Goal: Transaction & Acquisition: Purchase product/service

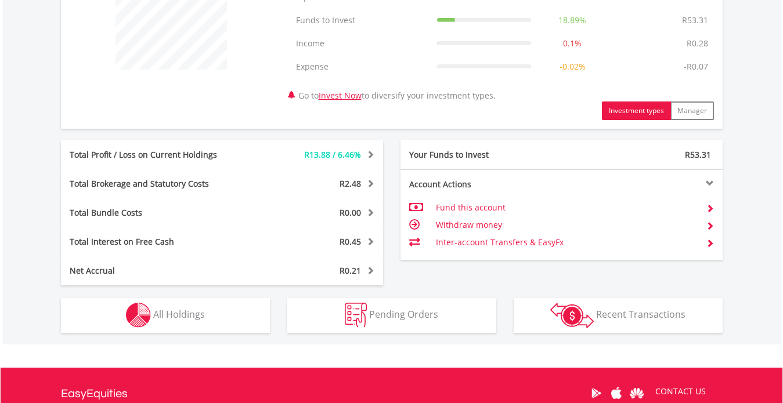
scroll to position [522, 0]
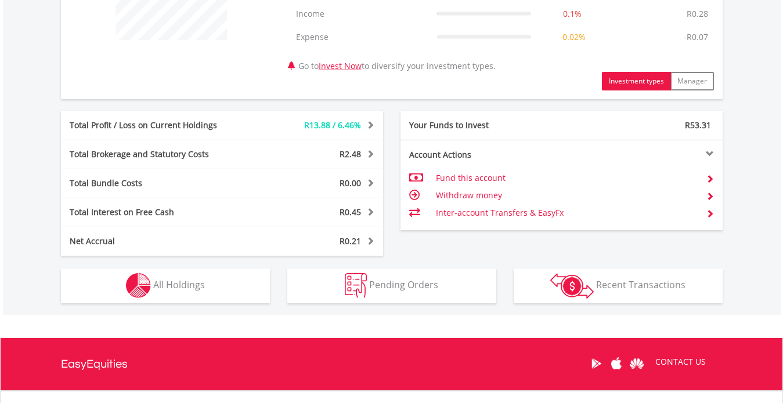
click at [711, 154] on div at bounding box center [641, 154] width 161 height 8
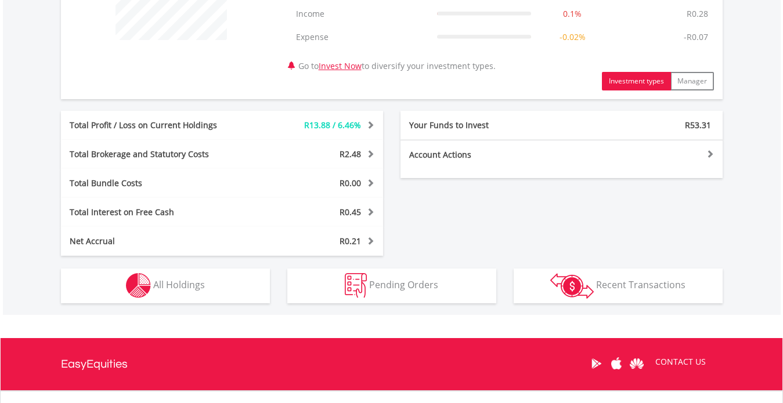
click at [711, 154] on div at bounding box center [641, 154] width 161 height 8
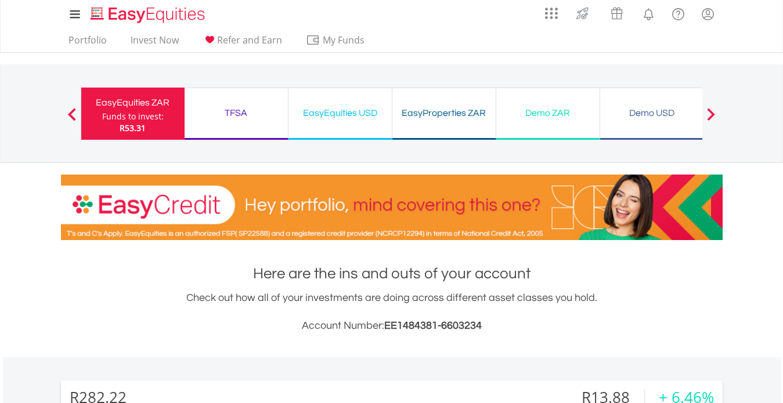
scroll to position [0, 0]
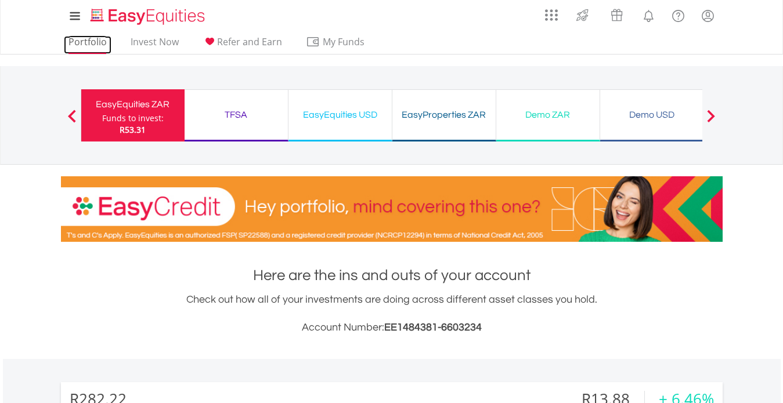
click at [85, 41] on link "Portfolio" at bounding box center [88, 45] width 48 height 18
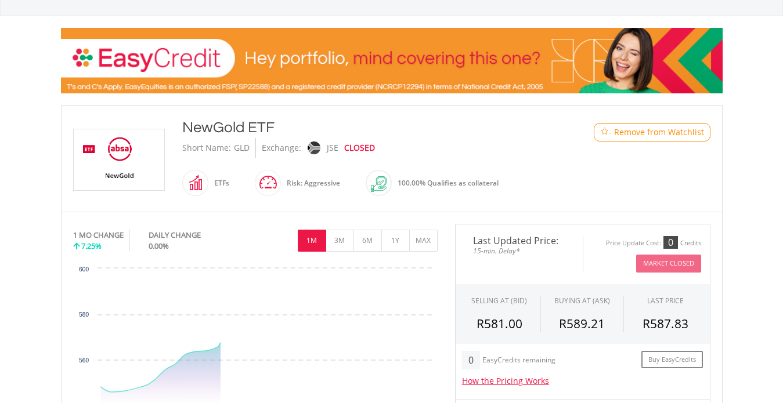
scroll to position [174, 0]
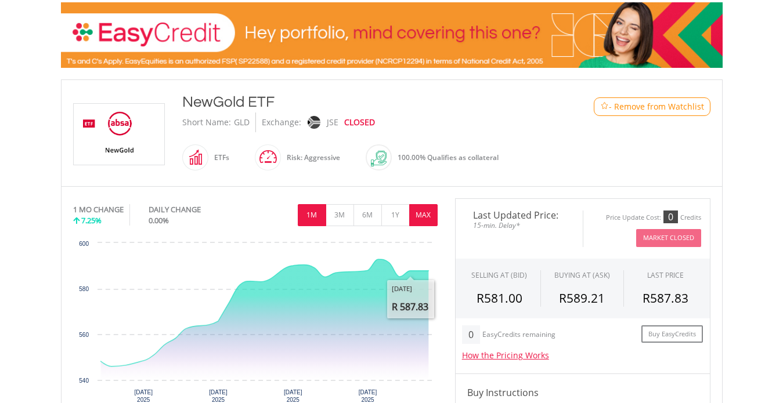
click at [425, 216] on button "MAX" at bounding box center [423, 215] width 28 height 22
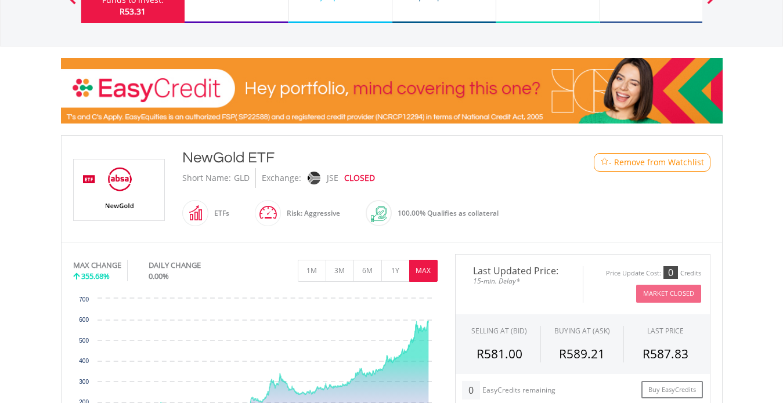
scroll to position [116, 0]
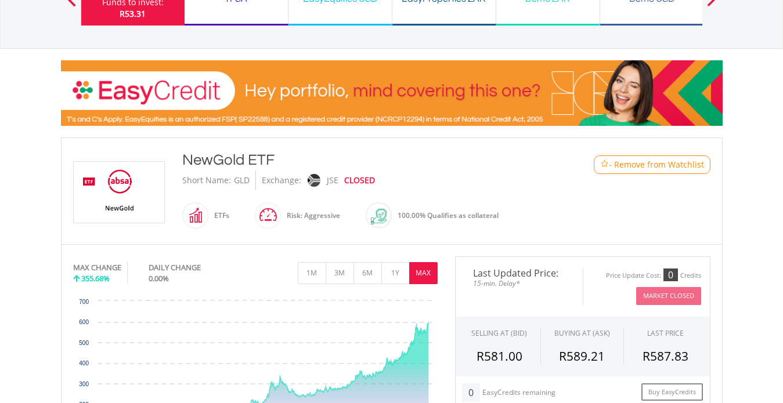
drag, startPoint x: 422, startPoint y: 178, endPoint x: 375, endPoint y: 165, distance: 48.7
click at [375, 165] on div "NewGold ETF Short Name: GLD Exchange: JSE CLOSED ETFs" at bounding box center [365, 191] width 382 height 83
click at [75, 3] on button "Previous" at bounding box center [71, 5] width 23 height 12
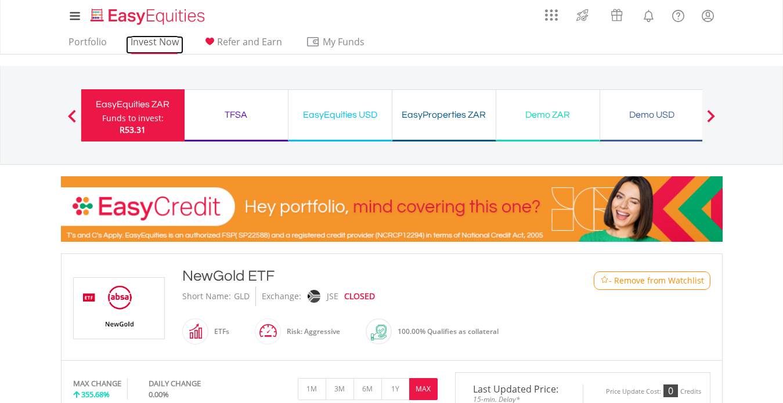
click at [150, 39] on link "Invest Now" at bounding box center [154, 45] width 57 height 18
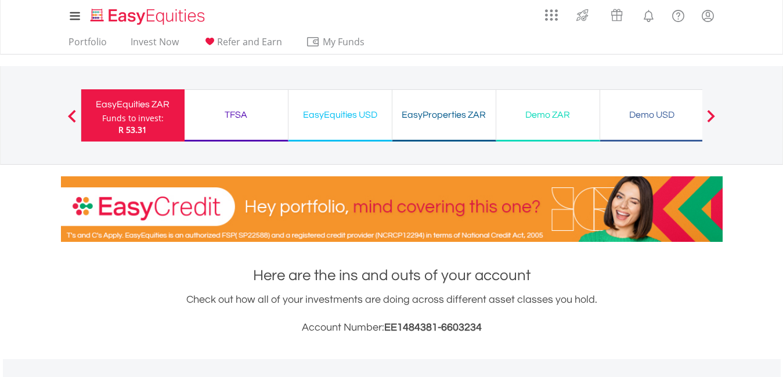
scroll to position [111, 221]
click at [711, 114] on span at bounding box center [711, 116] width 8 height 13
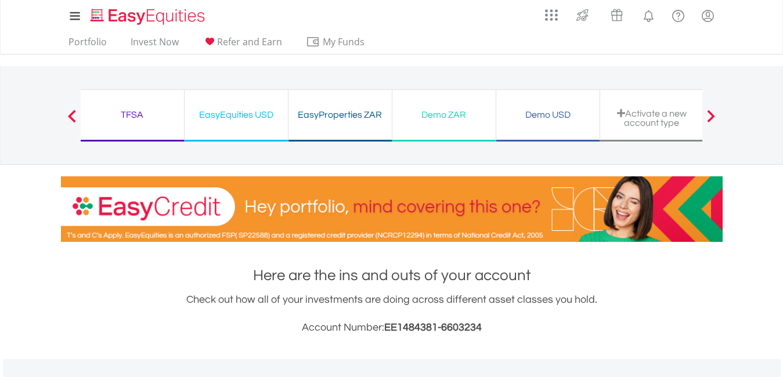
click at [711, 114] on span at bounding box center [711, 116] width 8 height 13
click at [136, 17] on img "Home page" at bounding box center [148, 16] width 121 height 19
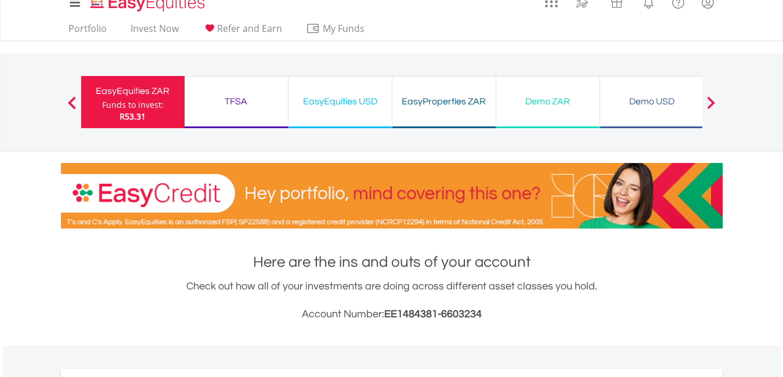
scroll to position [13, 0]
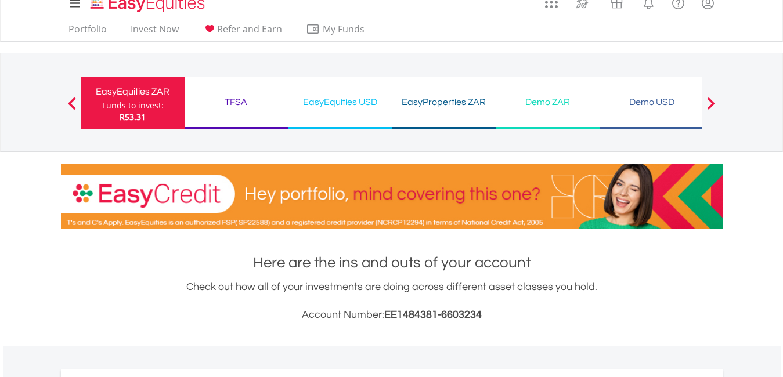
click at [234, 91] on div "TFSA Funds to invest: R53.31" at bounding box center [237, 103] width 104 height 52
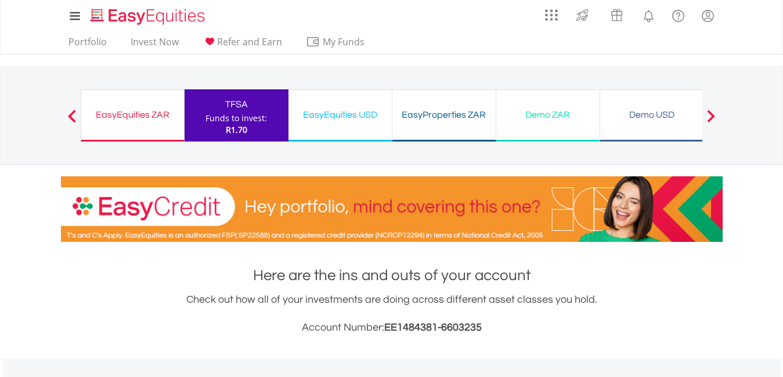
click at [137, 112] on div "EasyEquities ZAR" at bounding box center [132, 115] width 89 height 16
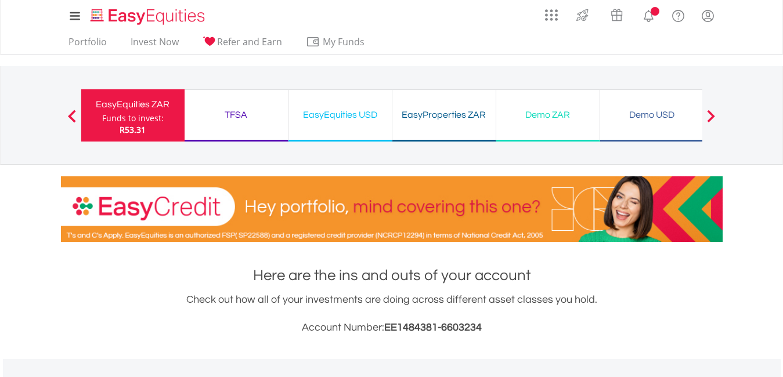
click at [160, 43] on link "Invest Now" at bounding box center [154, 45] width 57 height 18
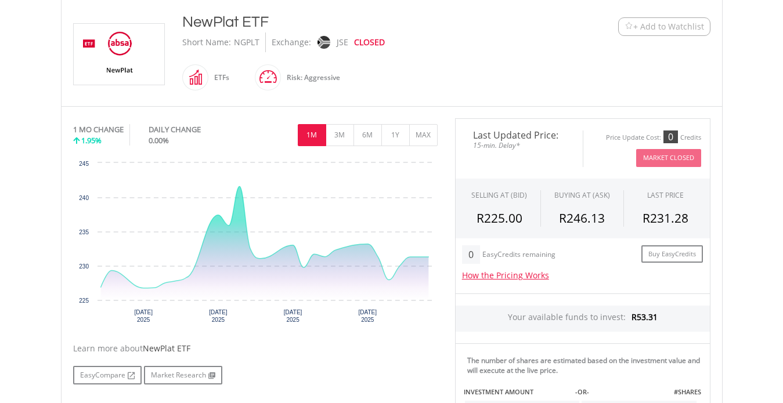
scroll to position [259, 0]
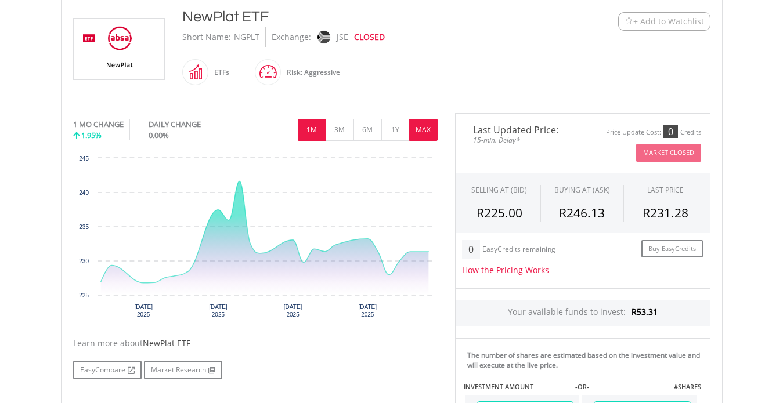
click at [425, 129] on button "MAX" at bounding box center [423, 130] width 28 height 22
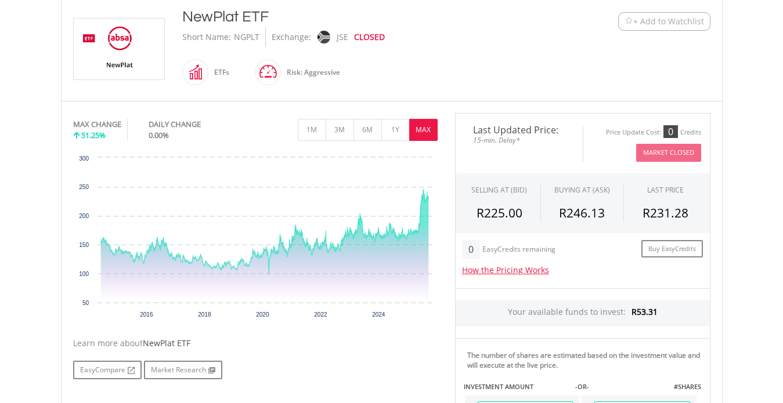
click at [630, 16] on span "+ Add to Watchlist" at bounding box center [664, 22] width 80 height 12
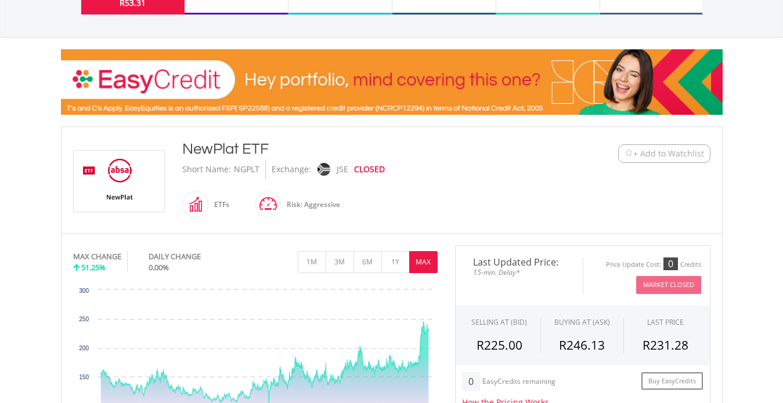
scroll to position [112, 0]
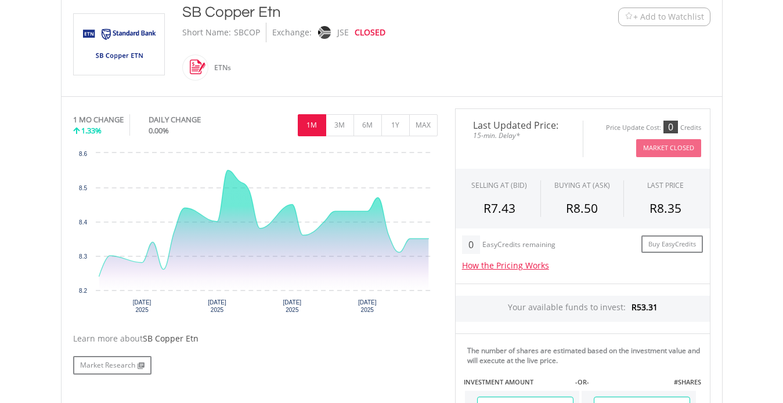
scroll to position [271, 0]
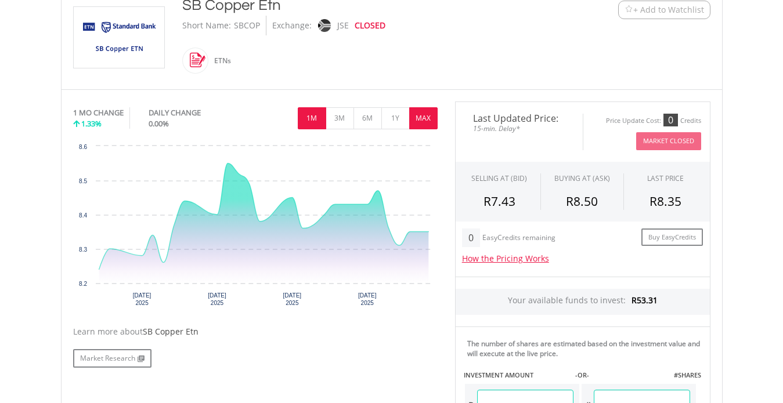
click at [422, 117] on button "MAX" at bounding box center [423, 118] width 28 height 22
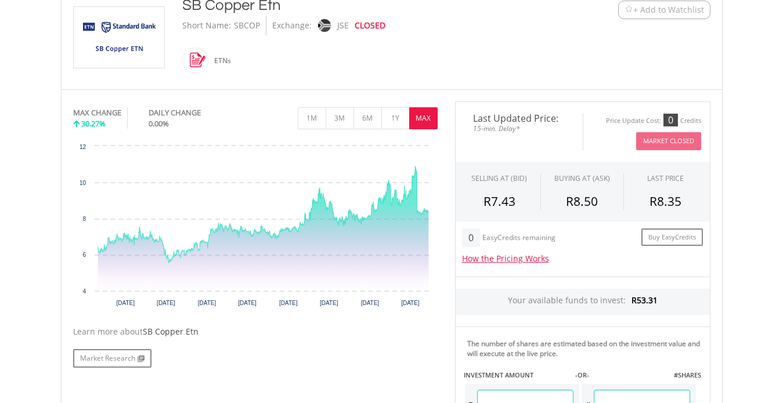
drag, startPoint x: 257, startPoint y: 22, endPoint x: 233, endPoint y: 23, distance: 23.8
click at [234, 23] on div "SBCOP" at bounding box center [247, 26] width 26 height 20
copy div "SBCOP"
click at [635, 15] on span "+ Add to Watchlist" at bounding box center [668, 10] width 71 height 12
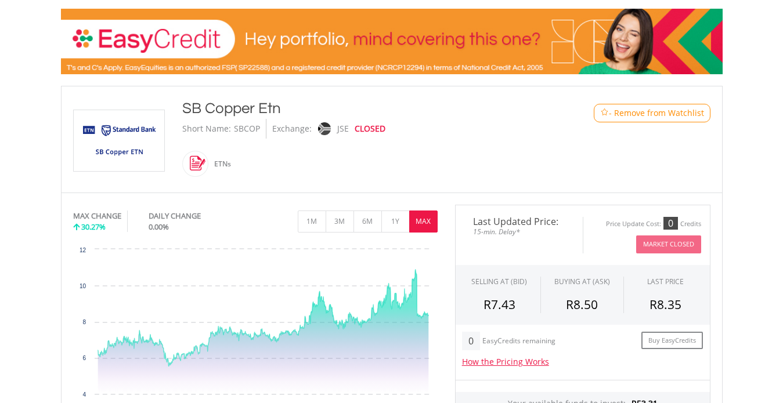
scroll to position [155, 0]
